Goal: Task Accomplishment & Management: Manage account settings

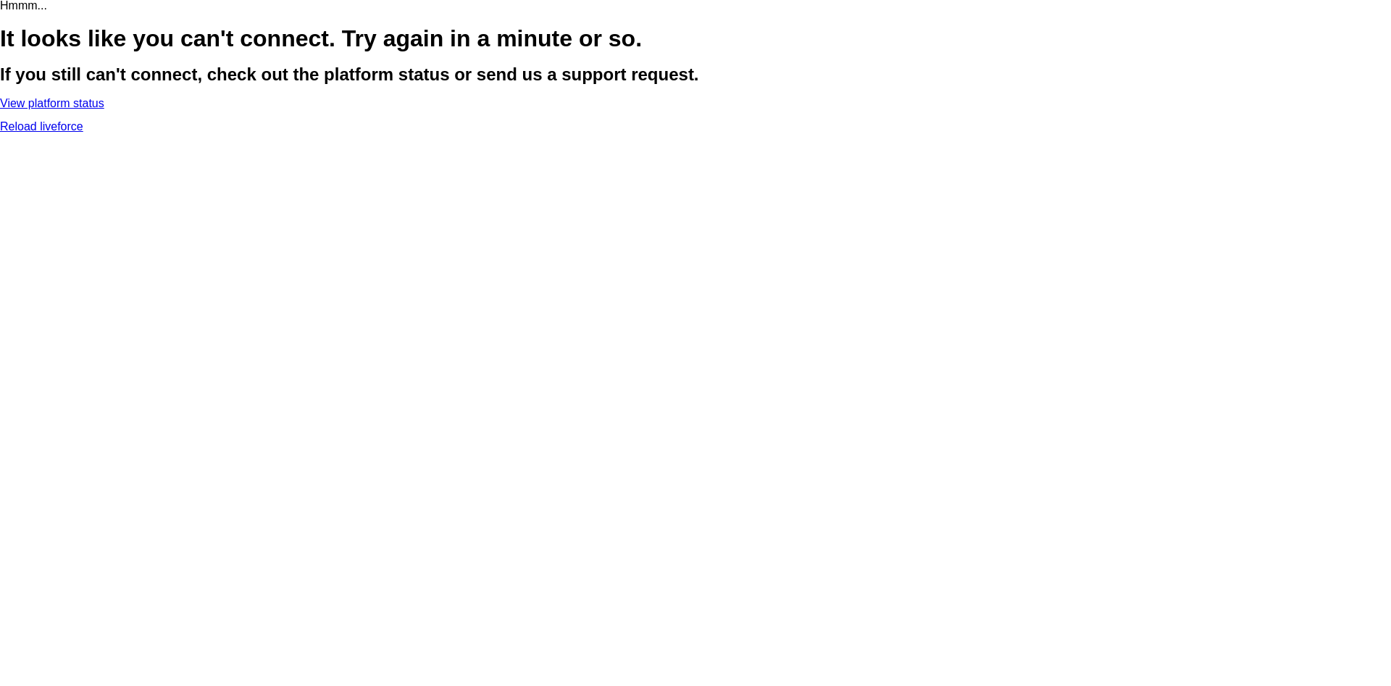
click at [83, 133] on link "Reload liveforce" at bounding box center [41, 126] width 83 height 12
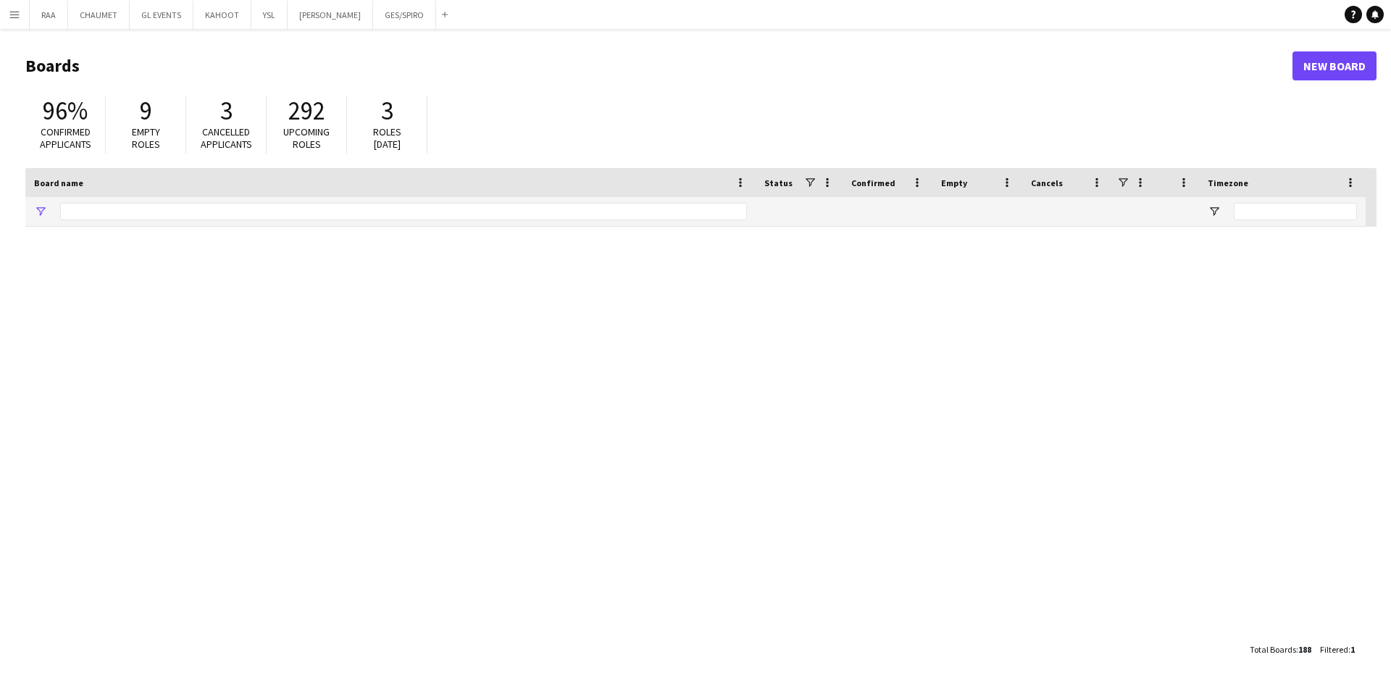
type input "***"
click at [15, 19] on app-icon "Menu" at bounding box center [15, 15] width 12 height 12
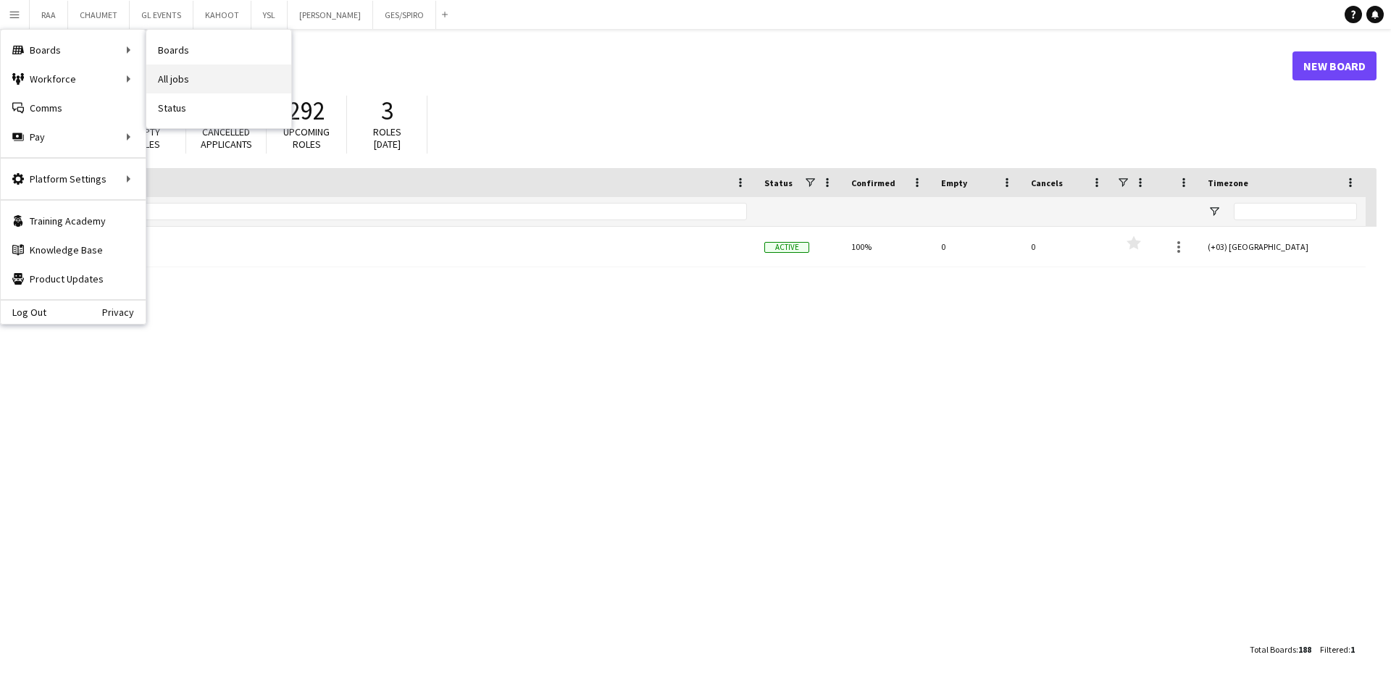
click at [209, 73] on link "All jobs" at bounding box center [218, 78] width 145 height 29
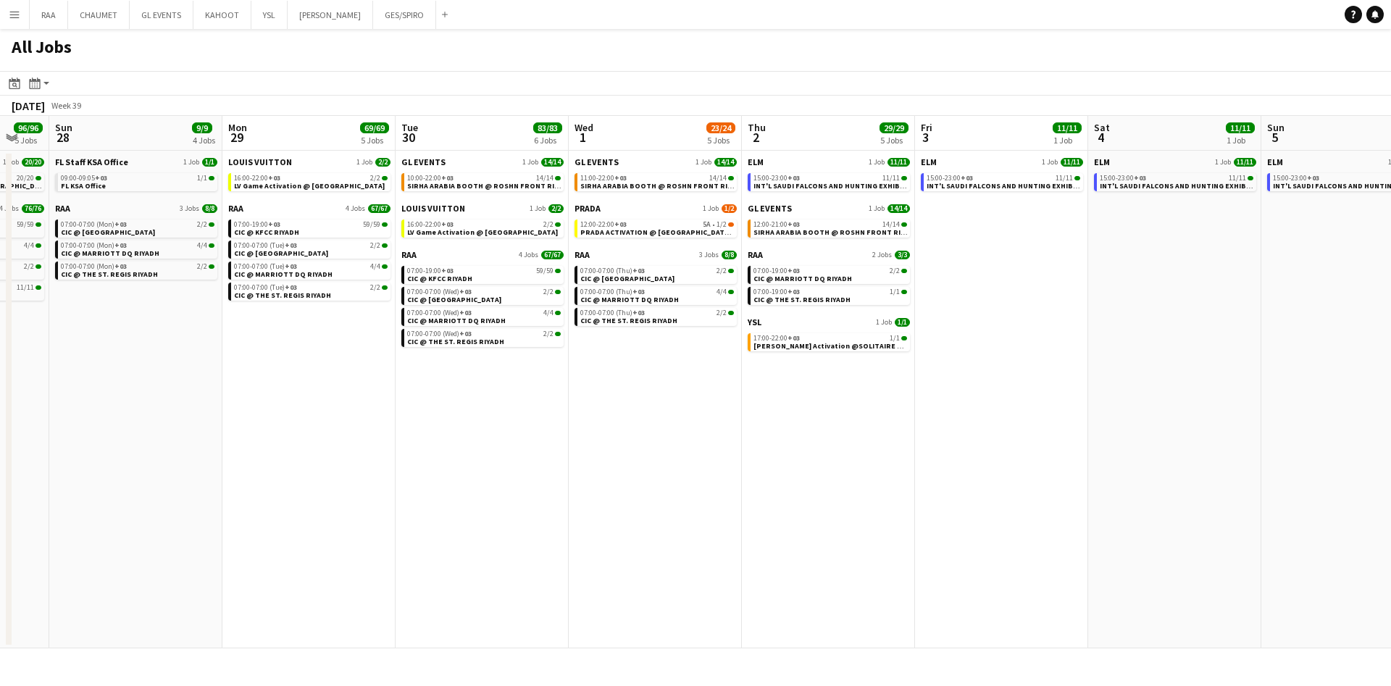
scroll to position [0, 650]
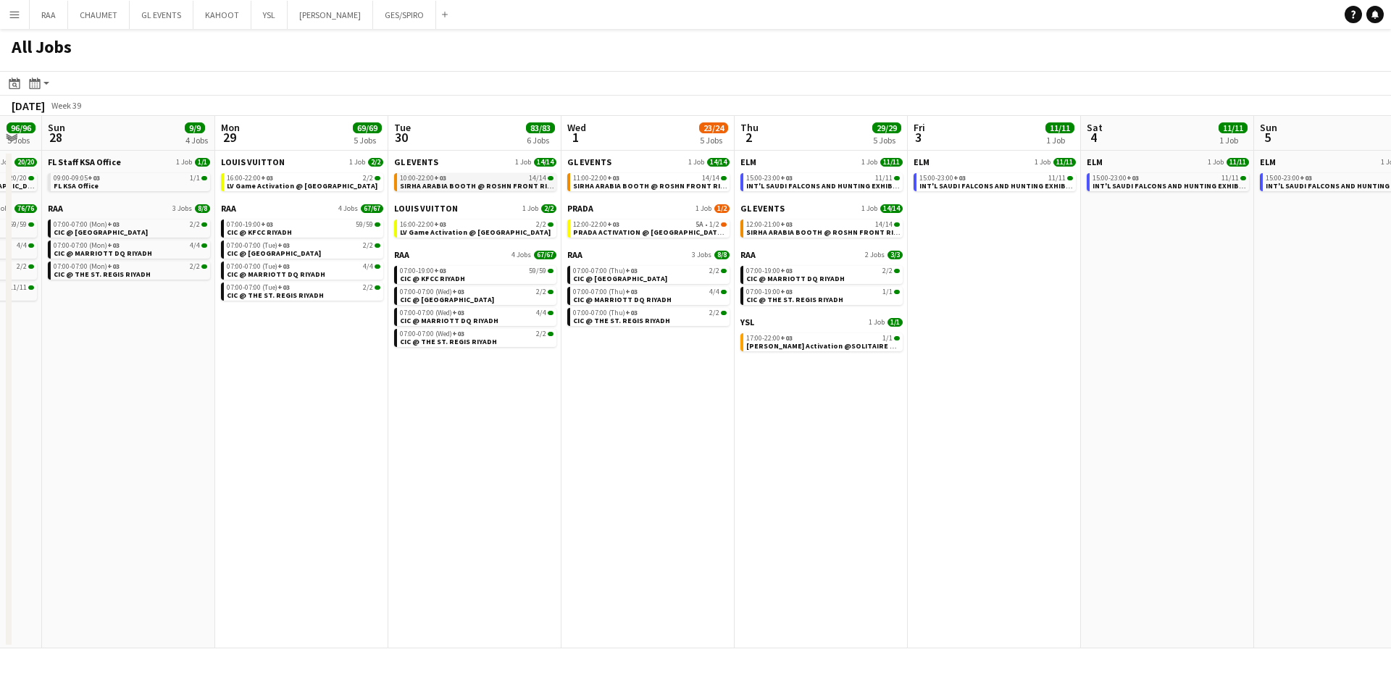
click at [469, 185] on span "SIRHA ARABIA BOOTH @ ROSHN FRONT RIYADH" at bounding box center [482, 185] width 165 height 9
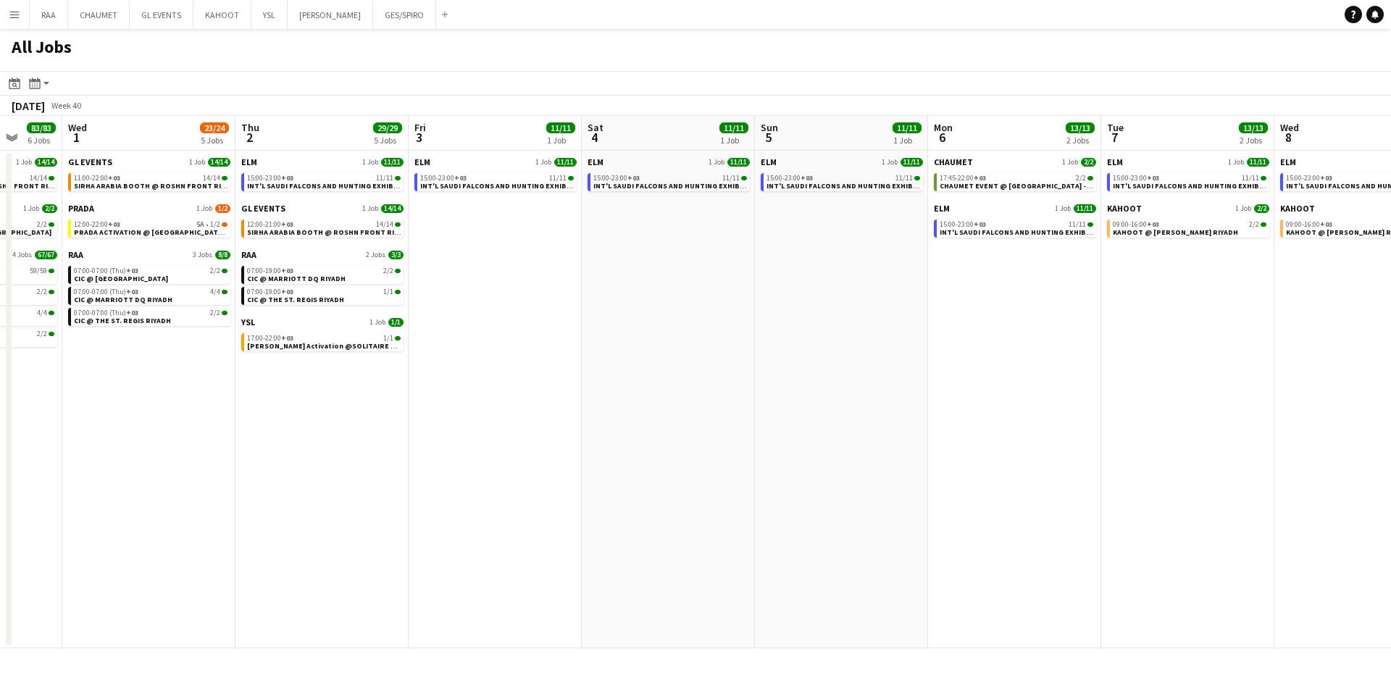
scroll to position [0, 456]
click at [1170, 230] on span "KAHOOT @ [PERSON_NAME] RIYADH" at bounding box center [1175, 231] width 125 height 9
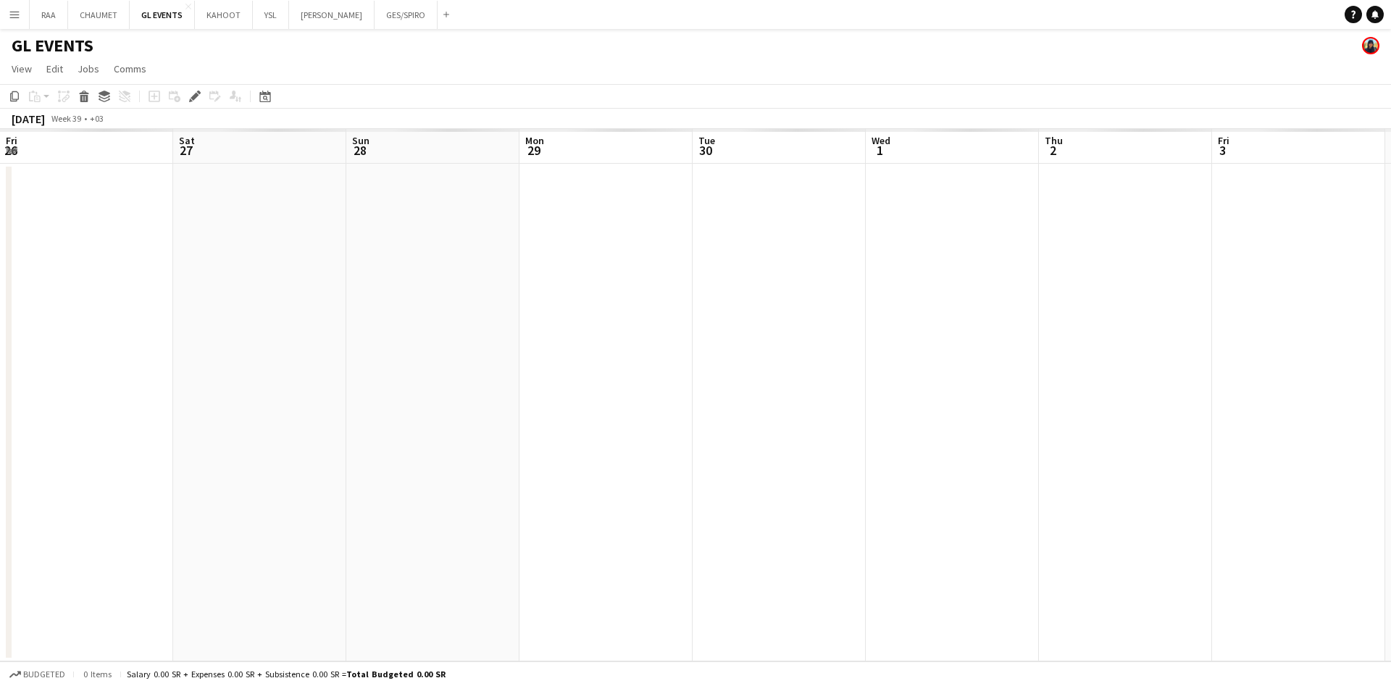
scroll to position [0, 498]
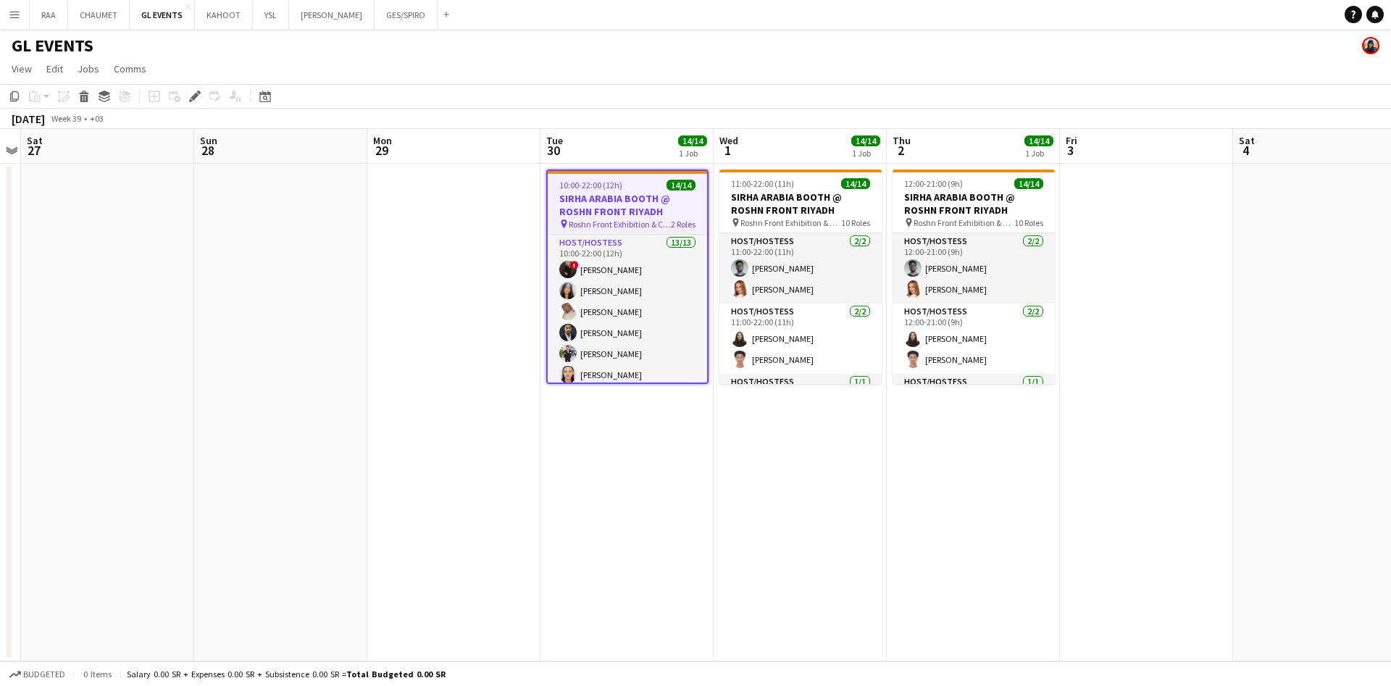
click at [594, 203] on h3 "SIRHA ARABIA BOOTH @ ROSHN FRONT RIYADH" at bounding box center [627, 205] width 159 height 26
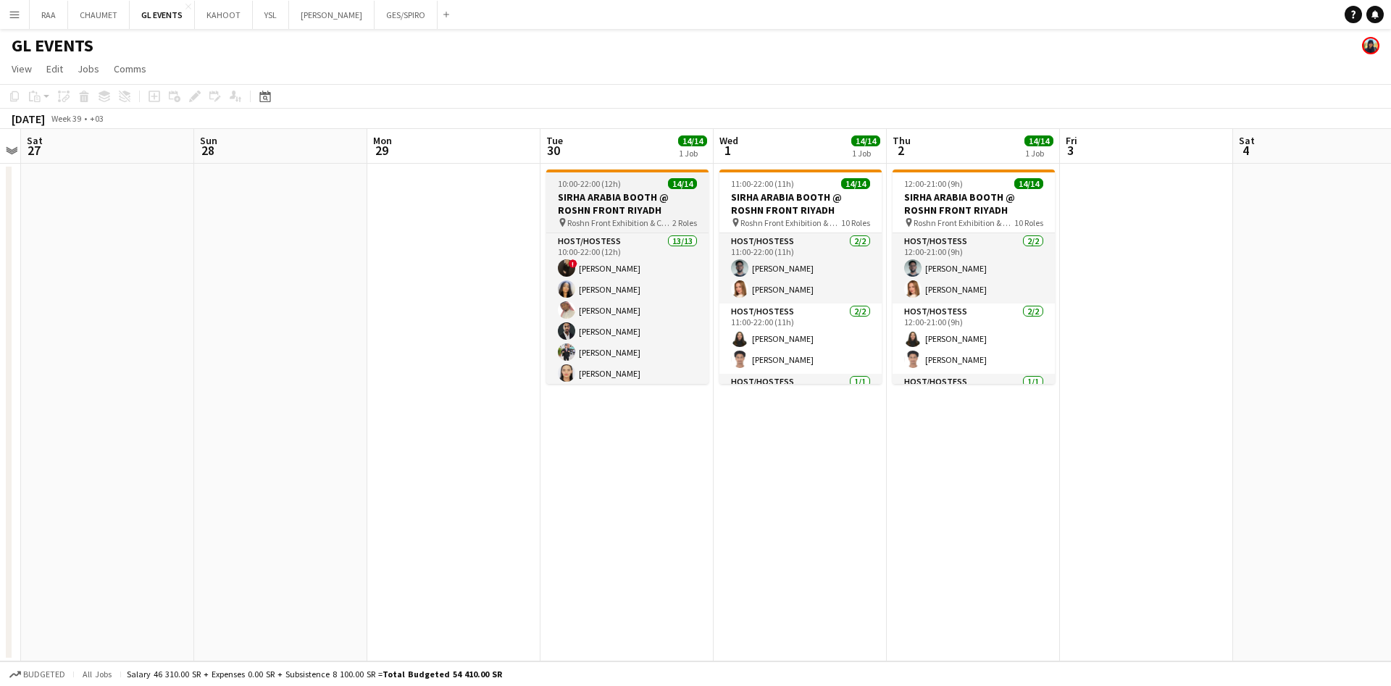
click at [605, 190] on h3 "SIRHA ARABIA BOOTH @ ROSHN FRONT RIYADH" at bounding box center [627, 203] width 162 height 26
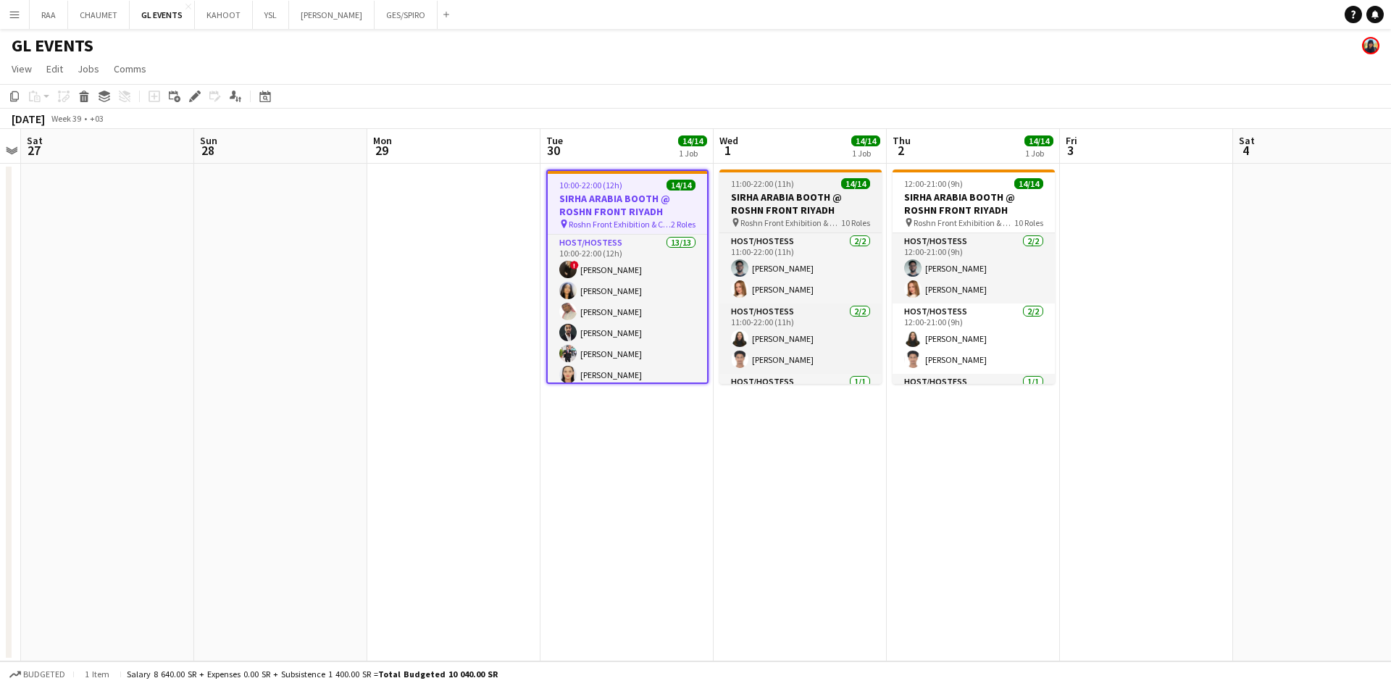
click at [800, 209] on h3 "SIRHA ARABIA BOOTH @ ROSHN FRONT RIYADH" at bounding box center [800, 203] width 162 height 26
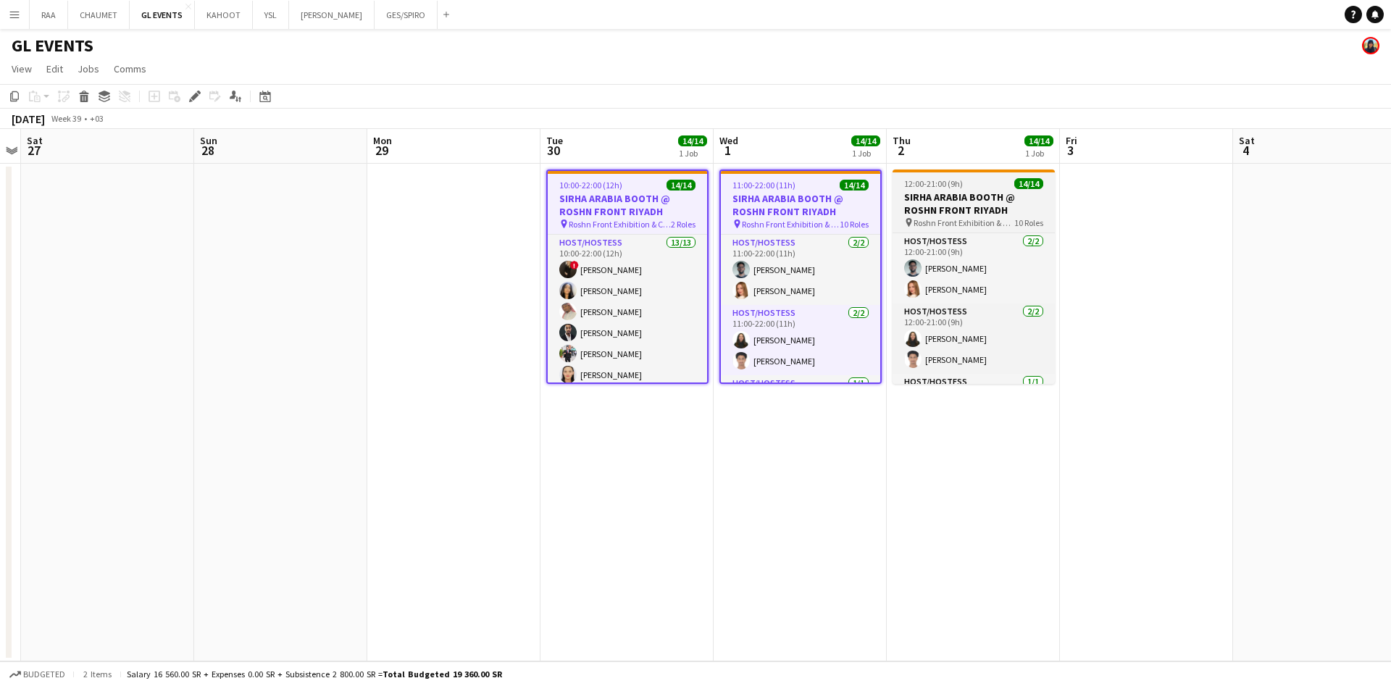
click at [957, 193] on h3 "SIRHA ARABIA BOOTH @ ROSHN FRONT RIYADH" at bounding box center [973, 203] width 162 height 26
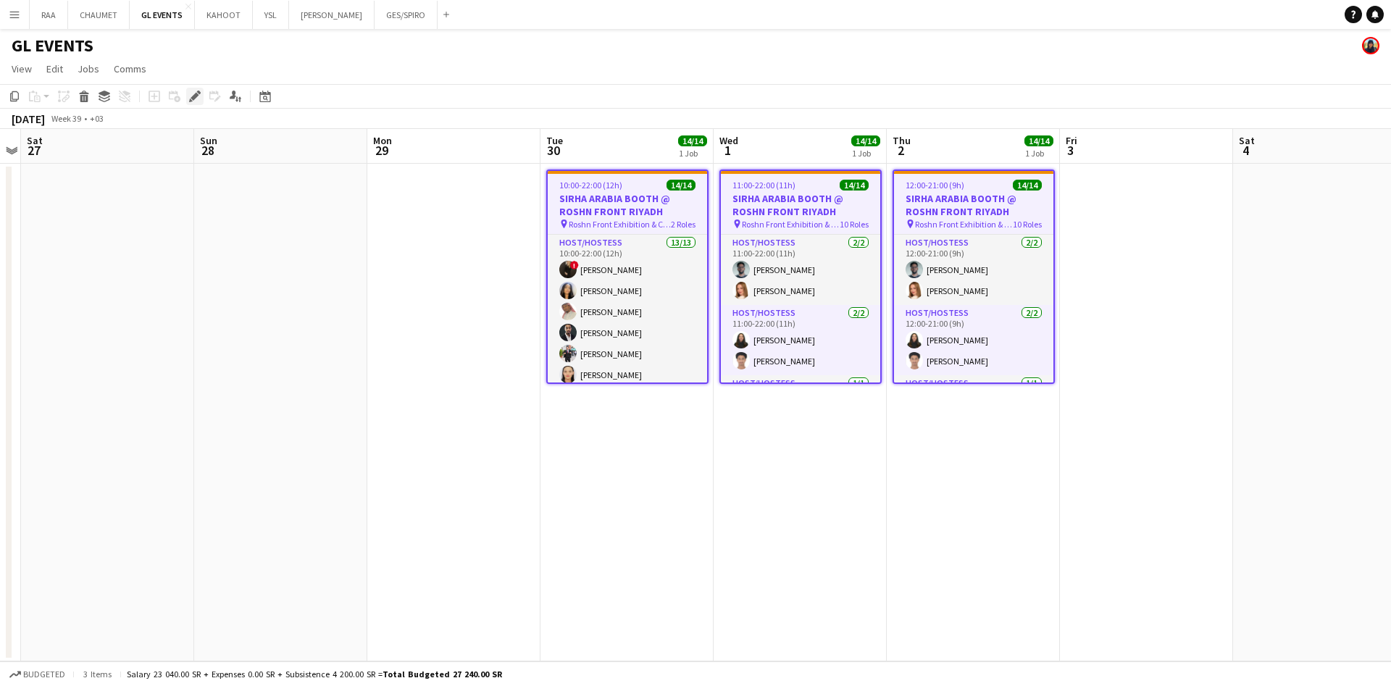
click at [202, 90] on div "Edit" at bounding box center [194, 96] width 17 height 17
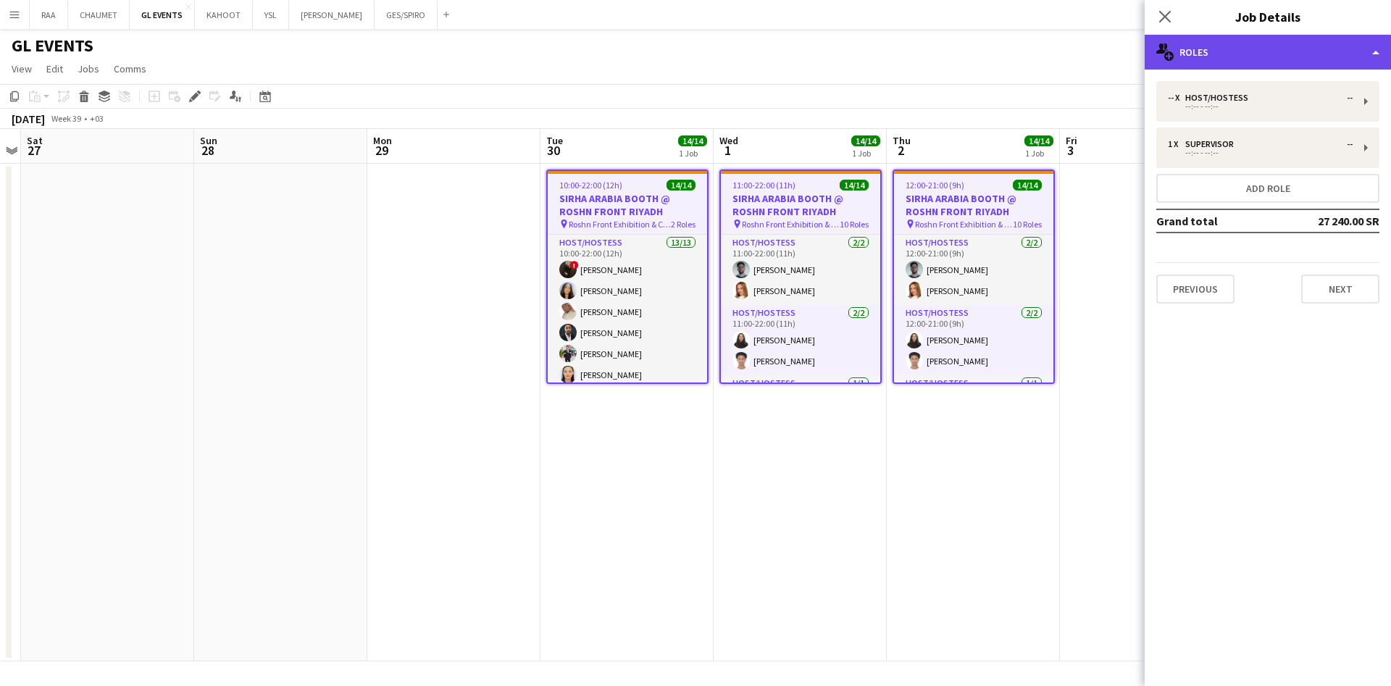
click at [1285, 41] on div "multiple-users-add Roles" at bounding box center [1267, 52] width 246 height 35
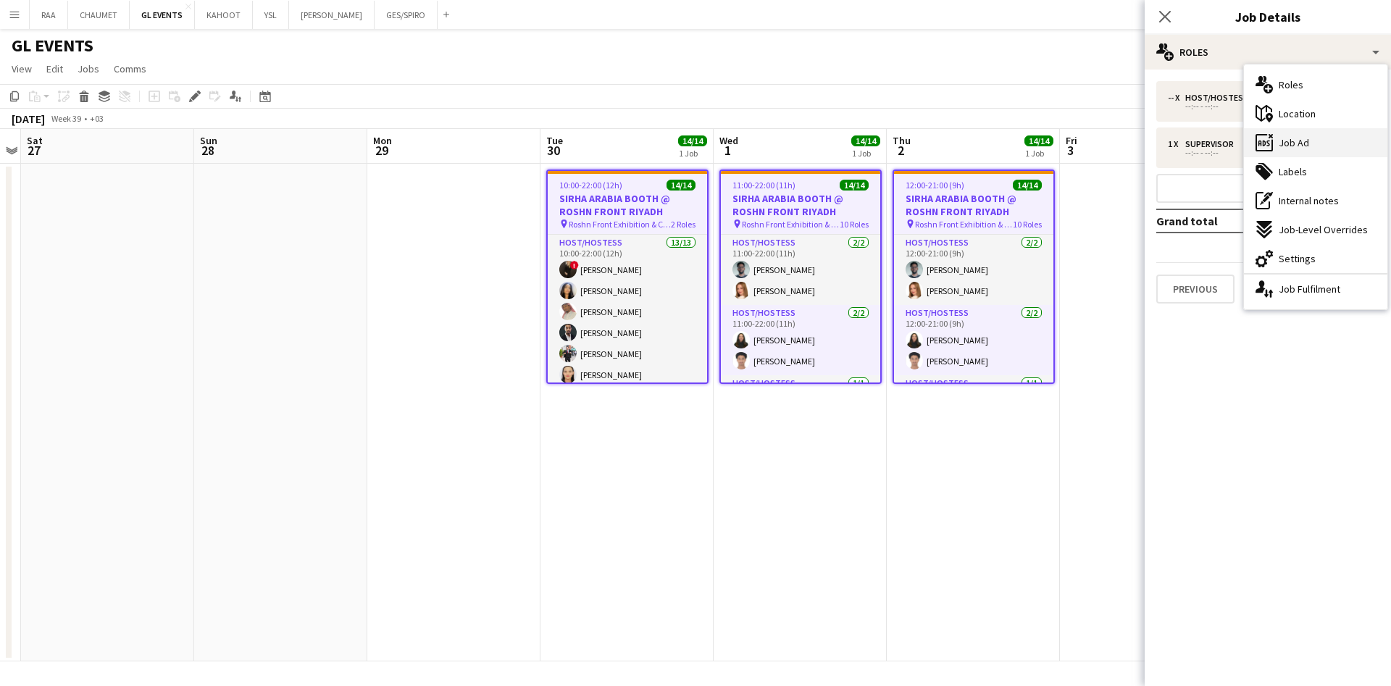
click at [1317, 149] on div "ads-window Job Ad" at bounding box center [1314, 142] width 143 height 29
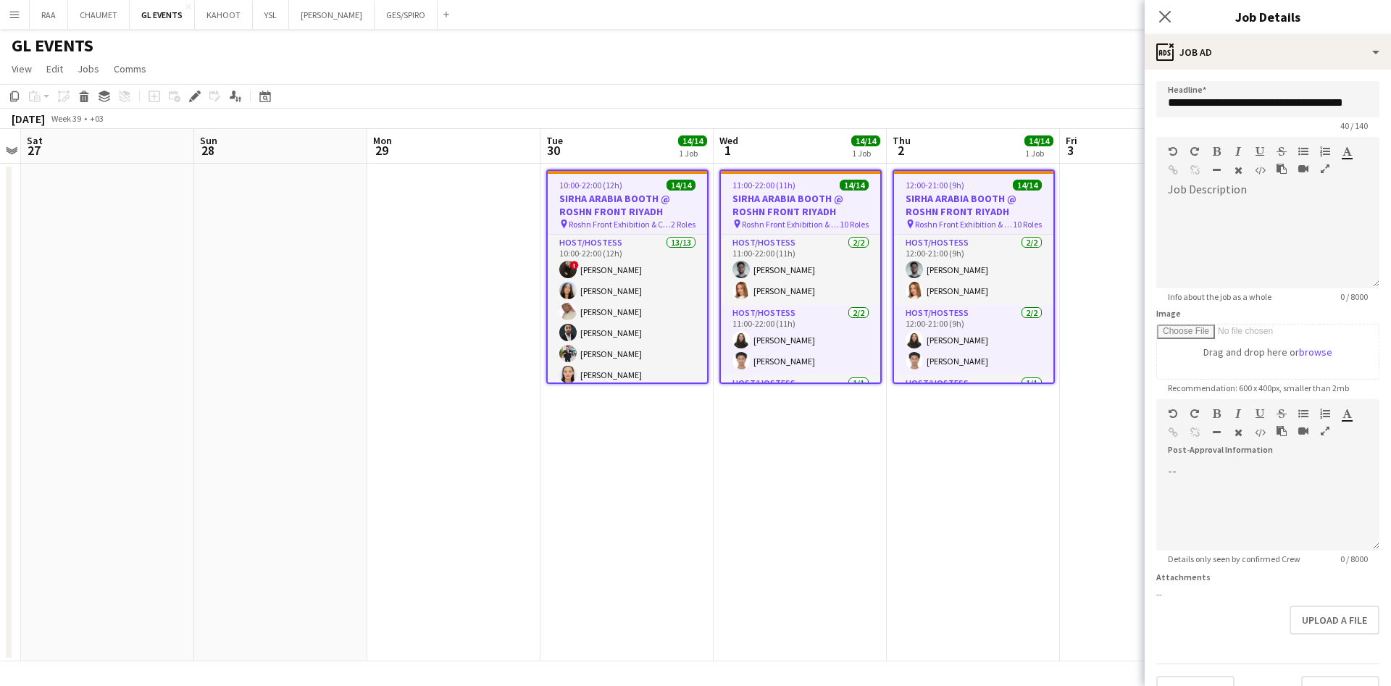
click at [1010, 538] on app-date-cell "12:00-21:00 (9h) 14/14 SIRHA ARABIA BOOTH @ ROSHN FRONT RIYADH pin Roshn Front …" at bounding box center [972, 413] width 173 height 498
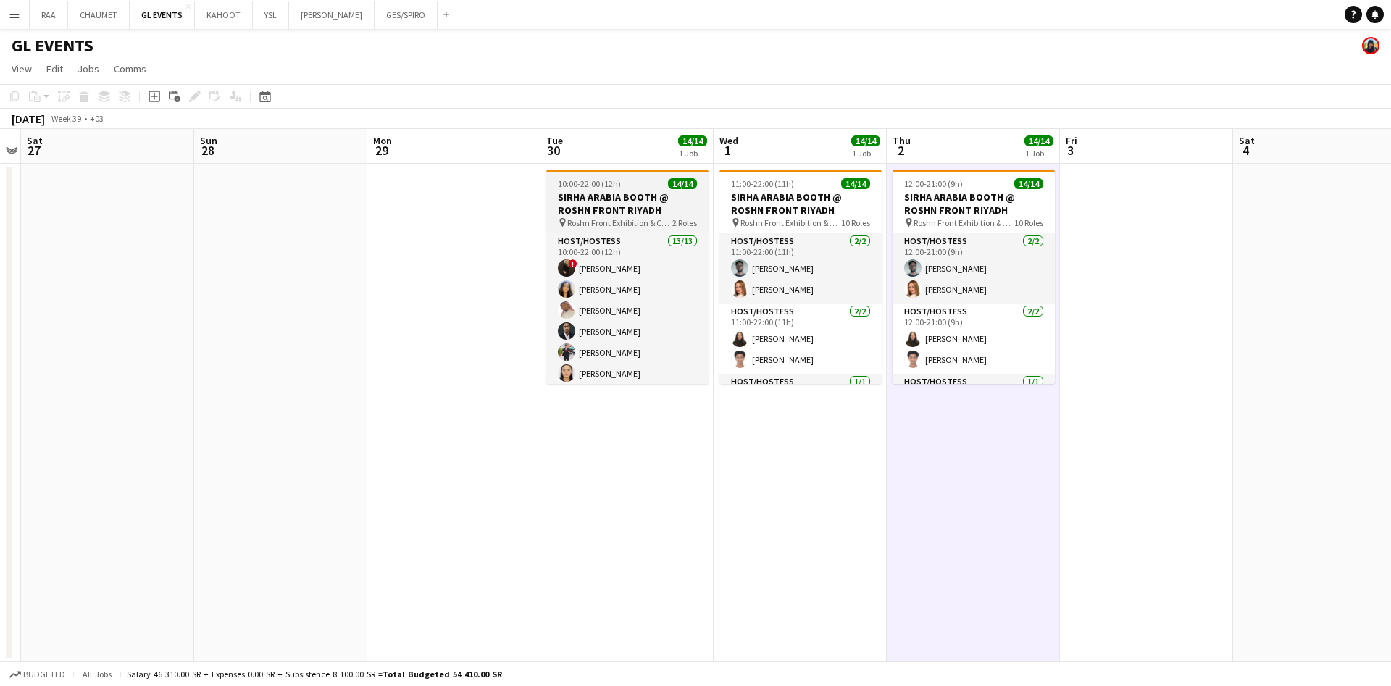
click at [563, 170] on div at bounding box center [627, 170] width 162 height 3
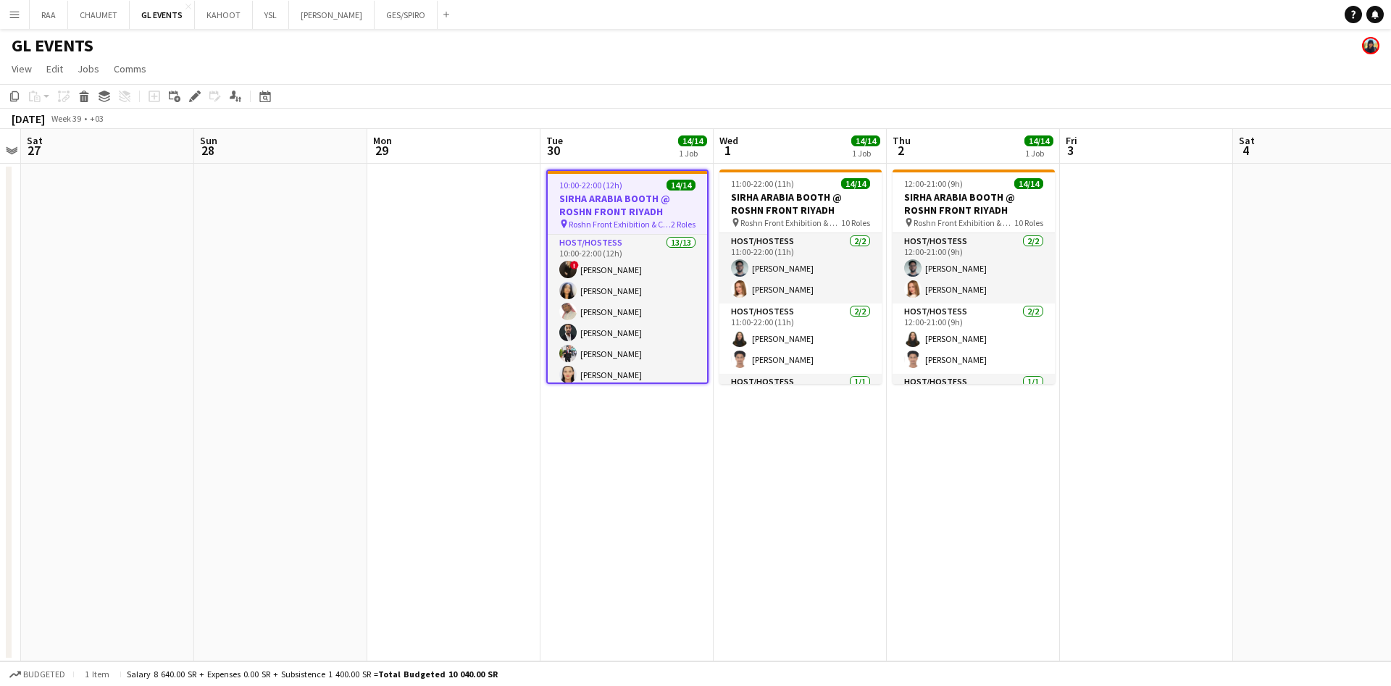
click at [191, 85] on app-toolbar "Copy Paste Paste Ctrl+V Paste with crew Ctrl+Shift+V Paste linked Job Delete Gr…" at bounding box center [695, 96] width 1391 height 25
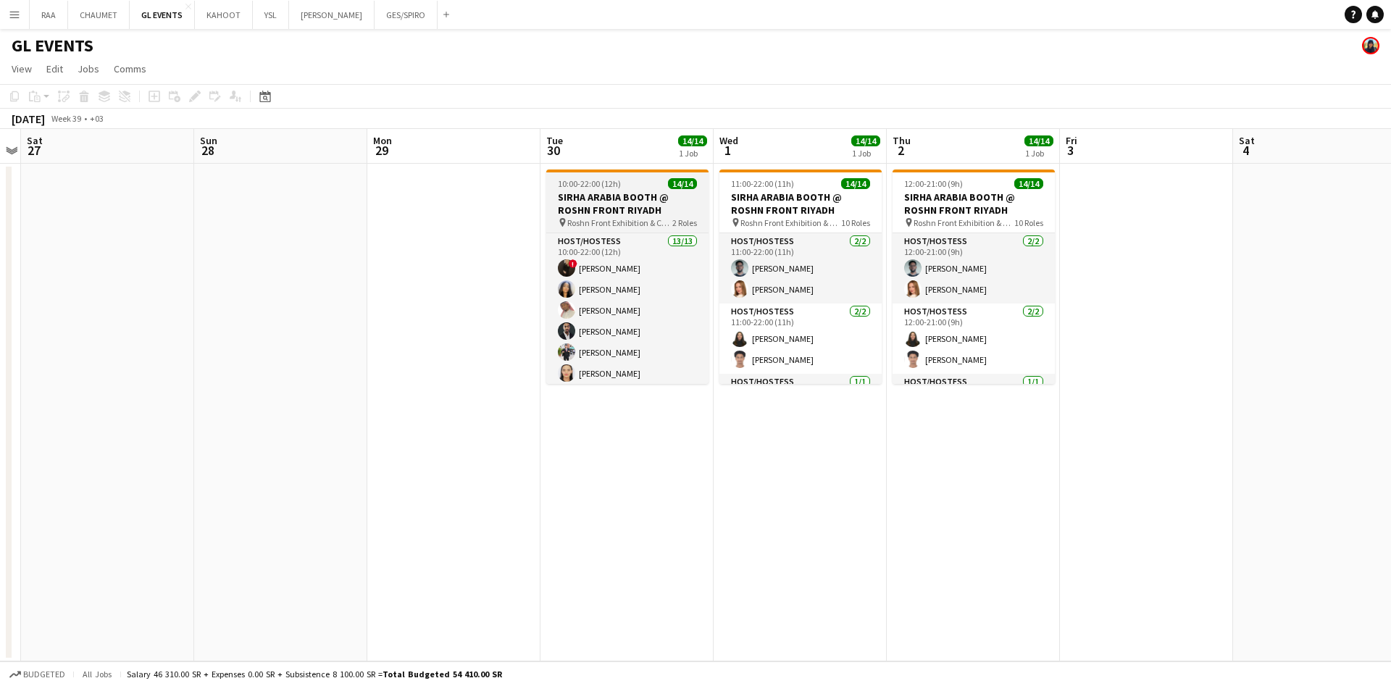
click at [616, 218] on span "Roshn Front Exhibition & Conference Center - Riyadh" at bounding box center [619, 222] width 105 height 11
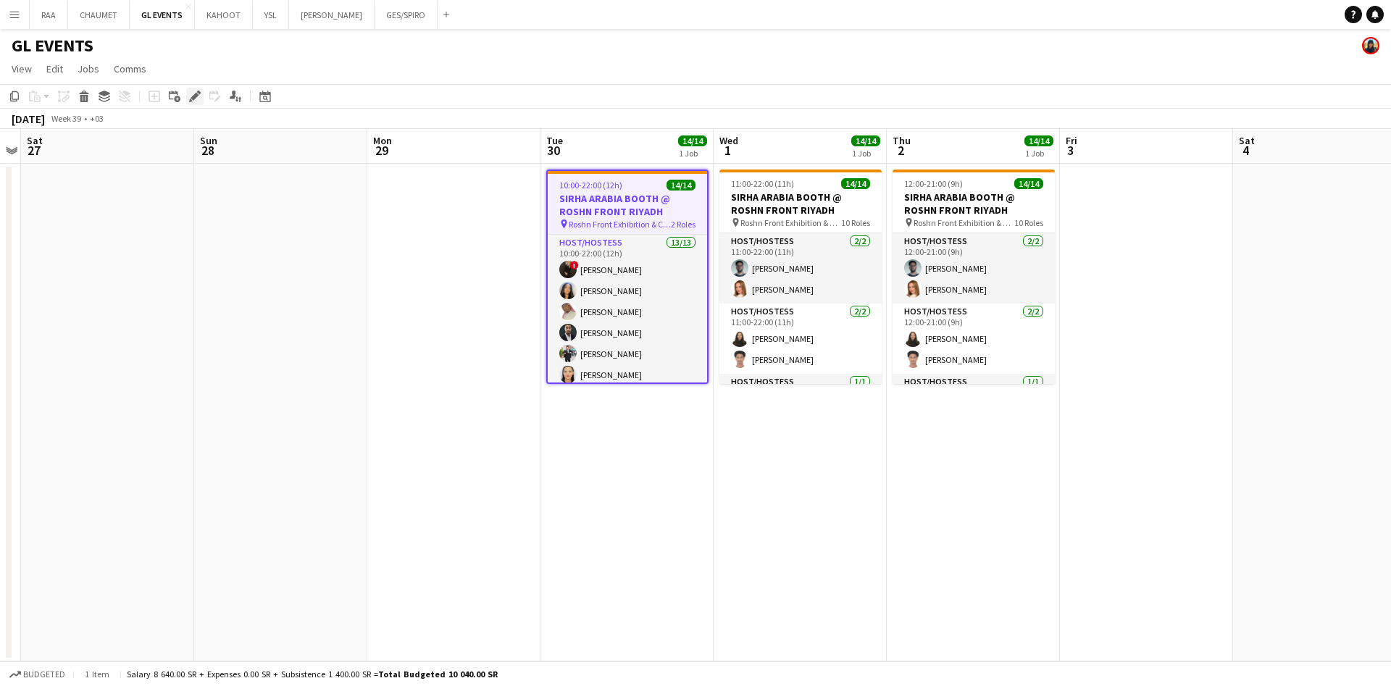
click at [190, 95] on icon "Edit" at bounding box center [195, 97] width 12 height 12
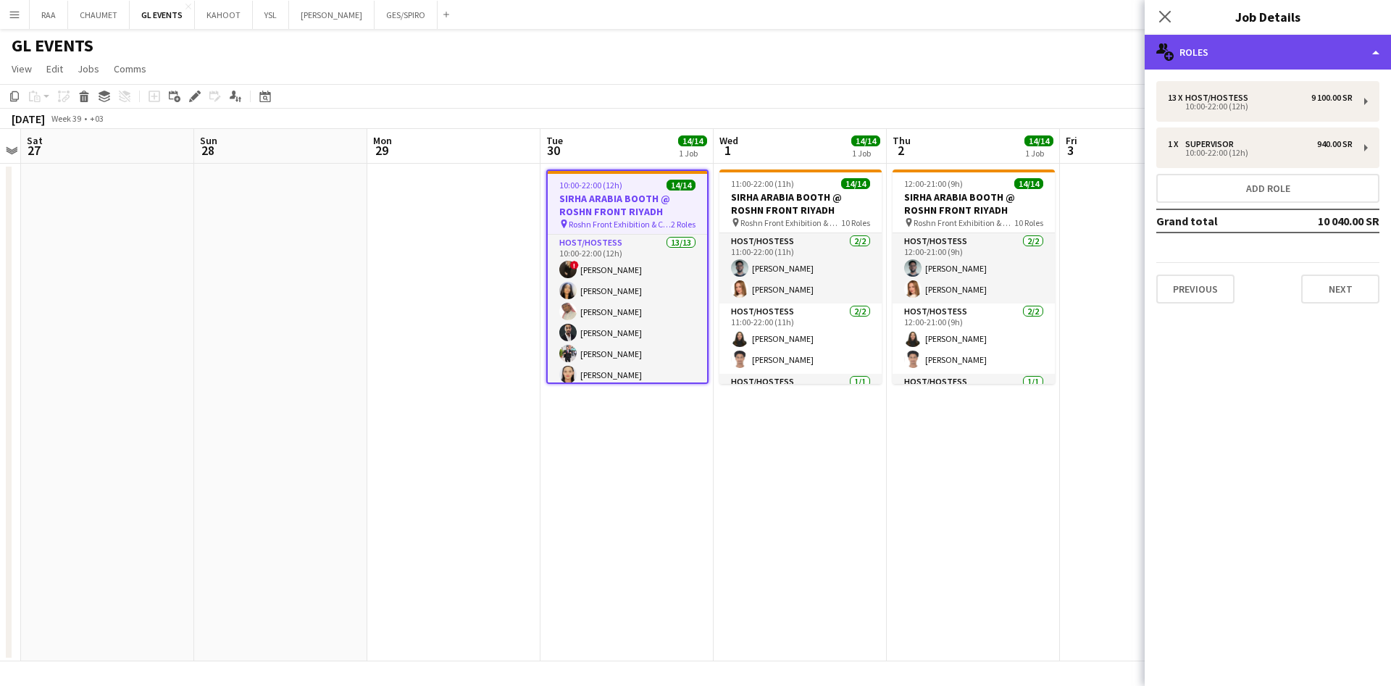
click at [1237, 44] on div "multiple-users-add Roles" at bounding box center [1267, 52] width 246 height 35
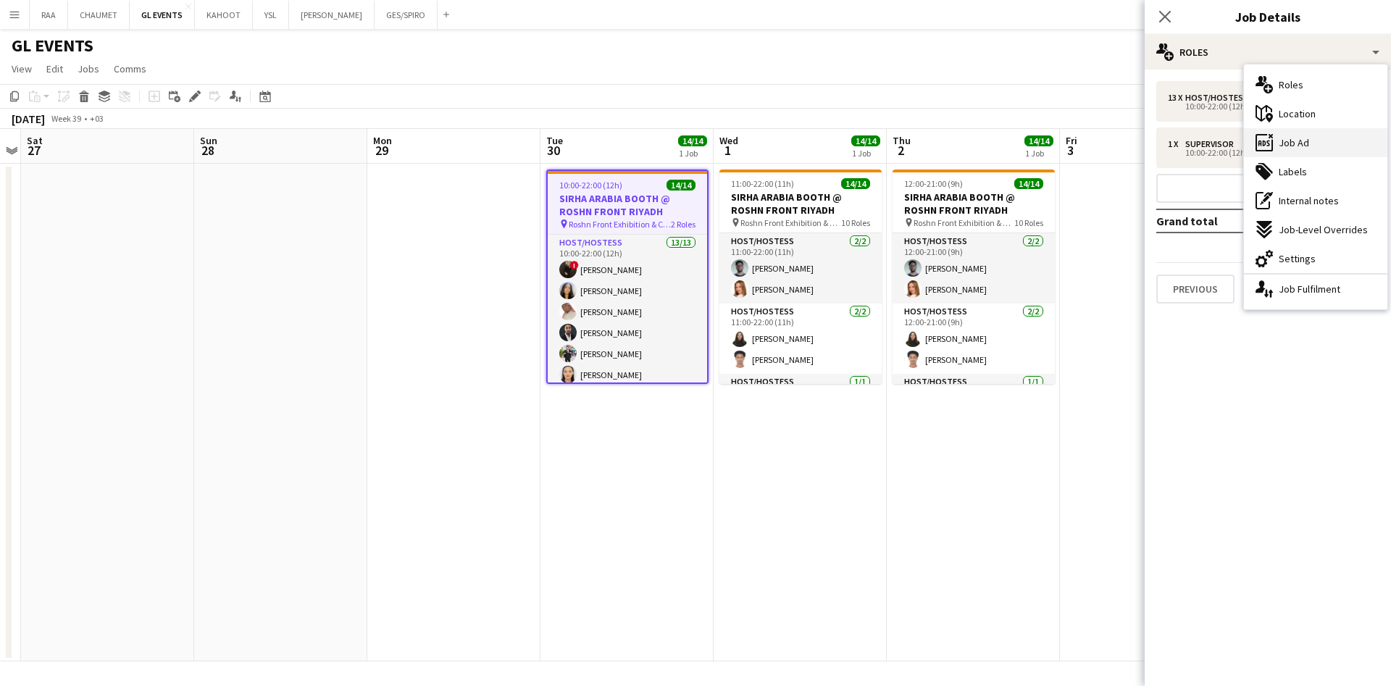
click at [1270, 150] on icon at bounding box center [1263, 142] width 17 height 17
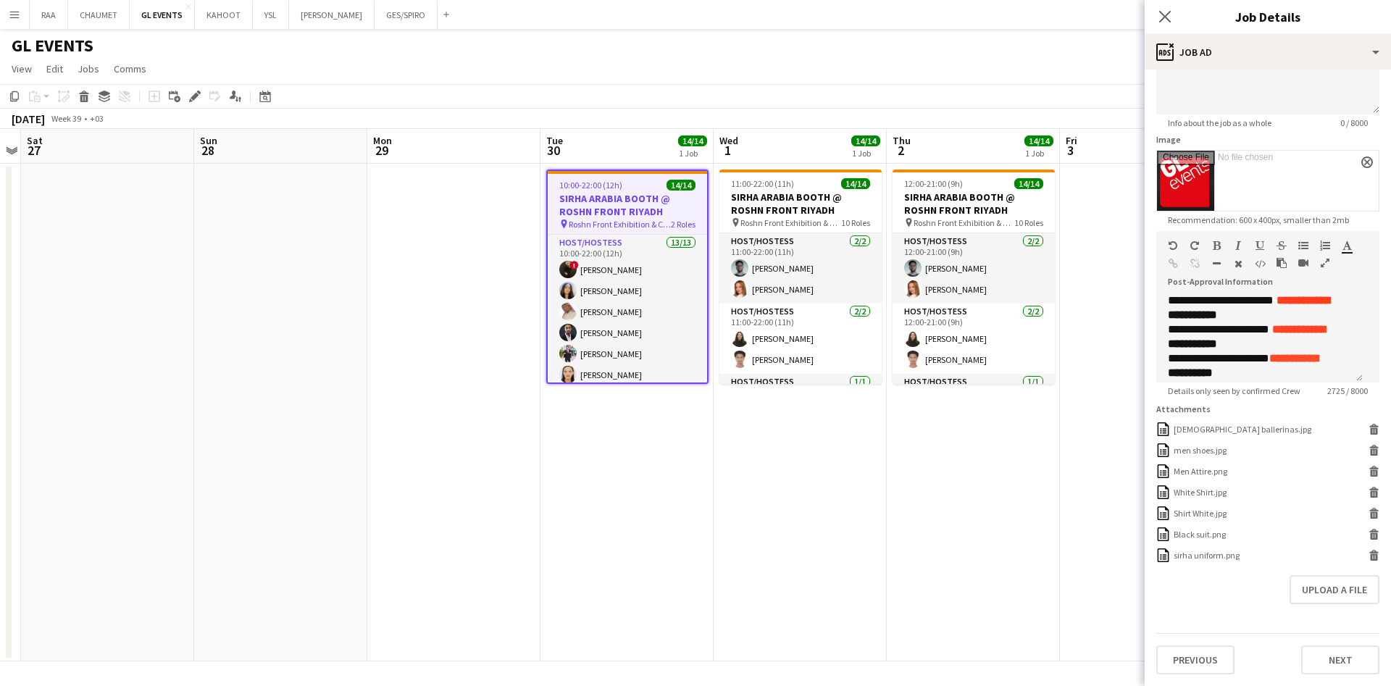
scroll to position [219, 0]
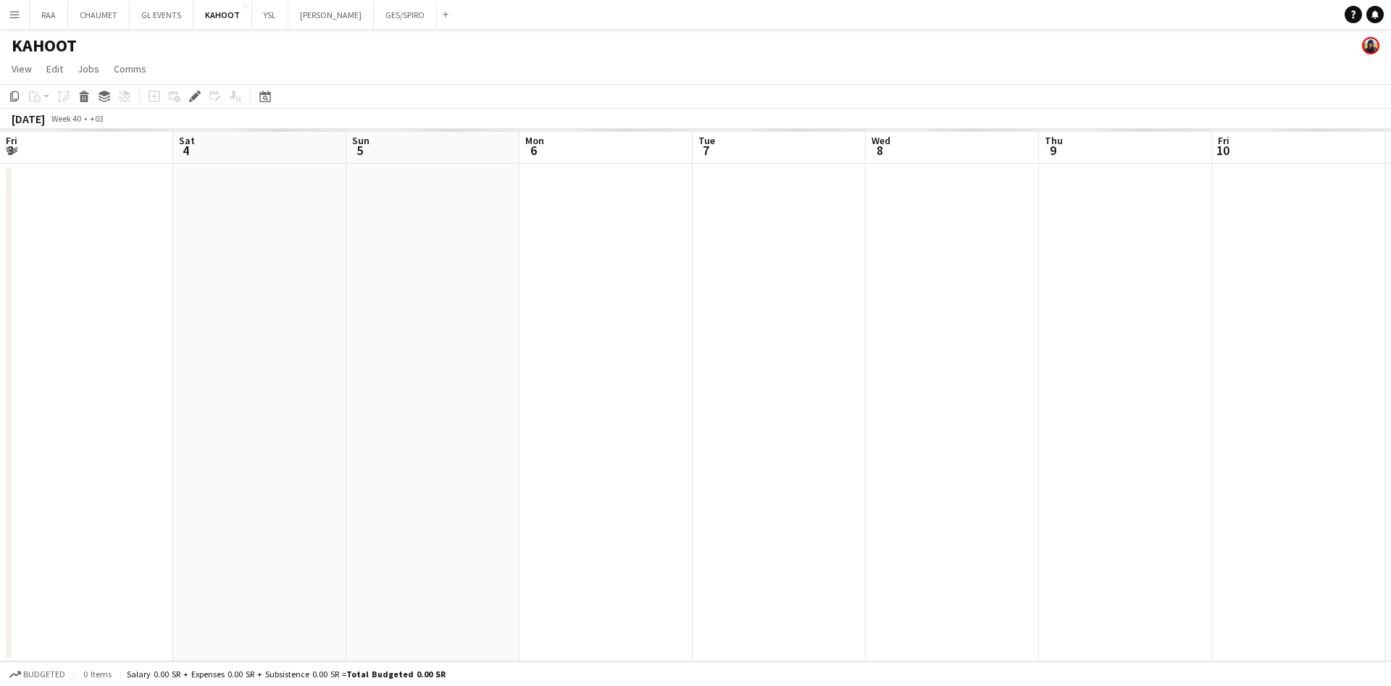
scroll to position [0, 498]
